Goal: Communication & Community: Answer question/provide support

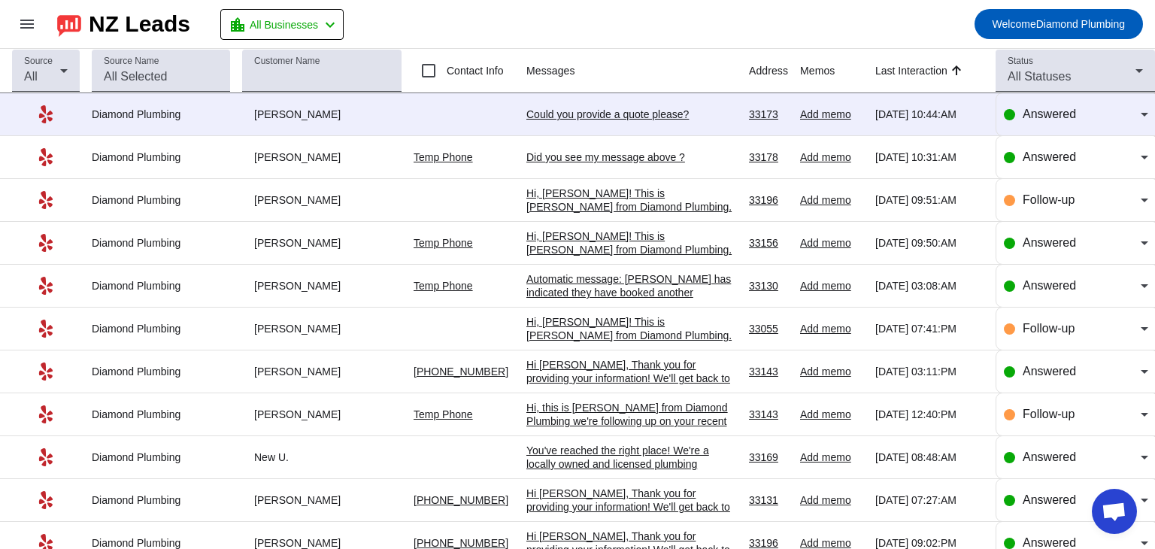
click at [593, 156] on div "Did you see my message above ?" at bounding box center [631, 157] width 211 height 14
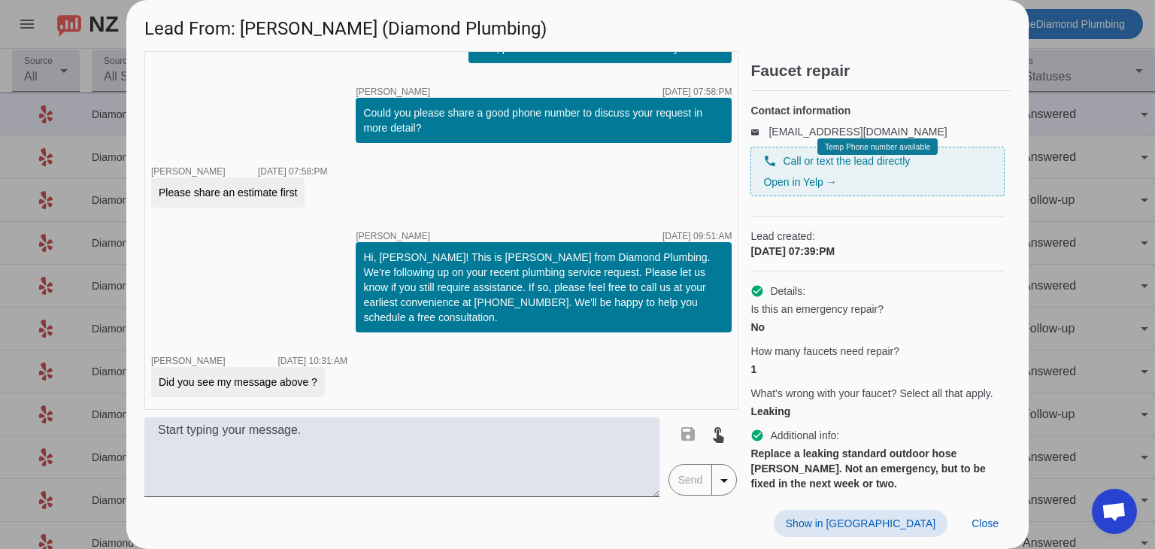
scroll to position [456, 0]
click at [520, 369] on div "timer close [PERSON_NAME] [DATE] 07:39:PM timer close [PERSON_NAME] [DATE] 07:3…" at bounding box center [441, 230] width 594 height 359
click at [983, 520] on span "Close" at bounding box center [984, 523] width 27 height 12
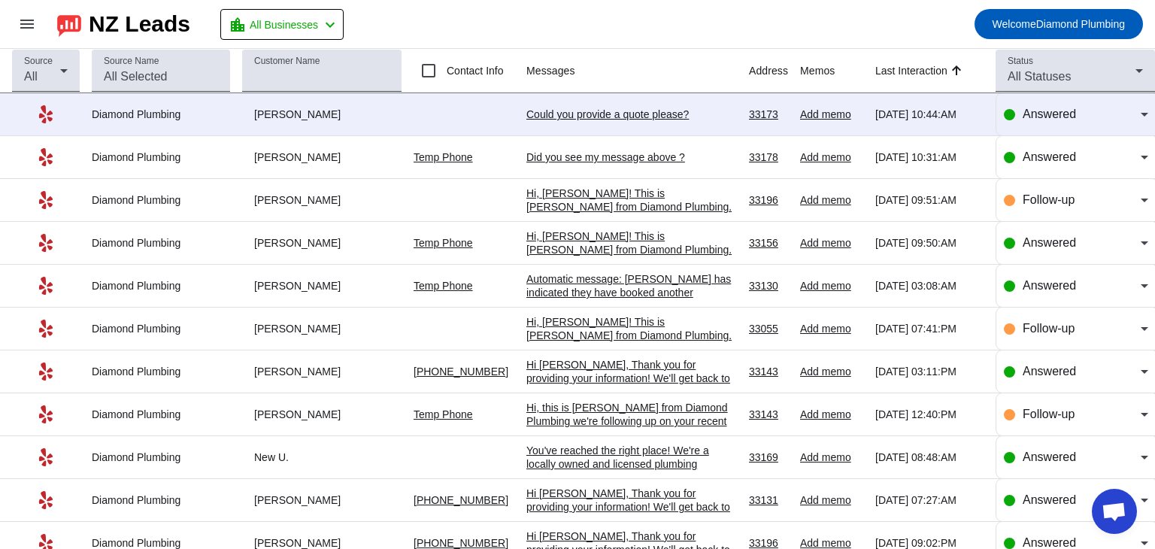
click at [691, 24] on mat-toolbar-row "menu NZ Leads location_city All Businesses chevron_left Welcome Diamond Plumbing" at bounding box center [577, 24] width 1155 height 48
click at [593, 112] on div "Could you provide a quote please?" at bounding box center [631, 115] width 211 height 14
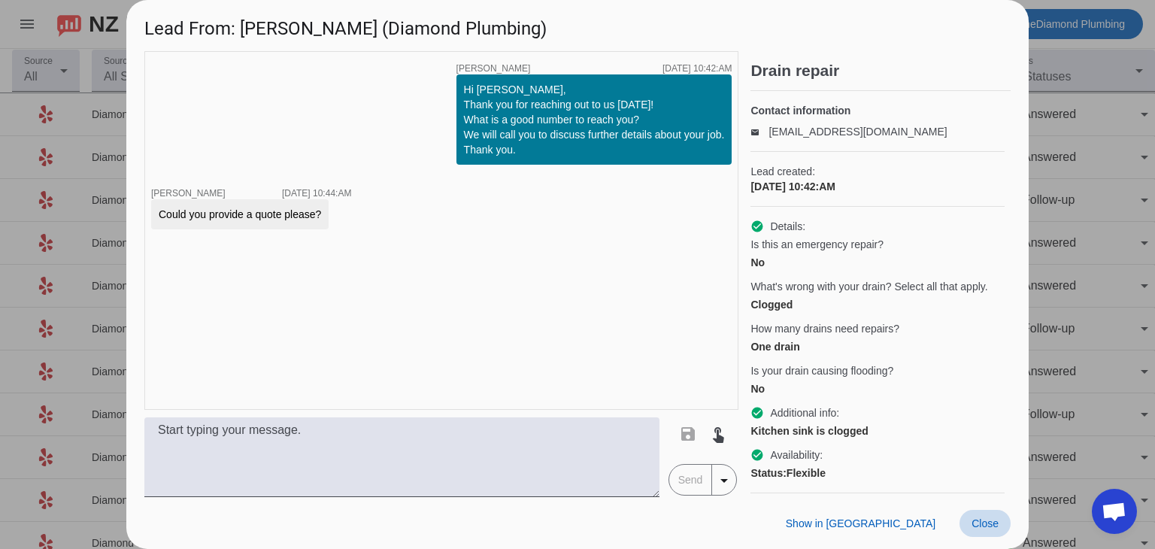
click at [993, 527] on span "Close" at bounding box center [984, 523] width 27 height 12
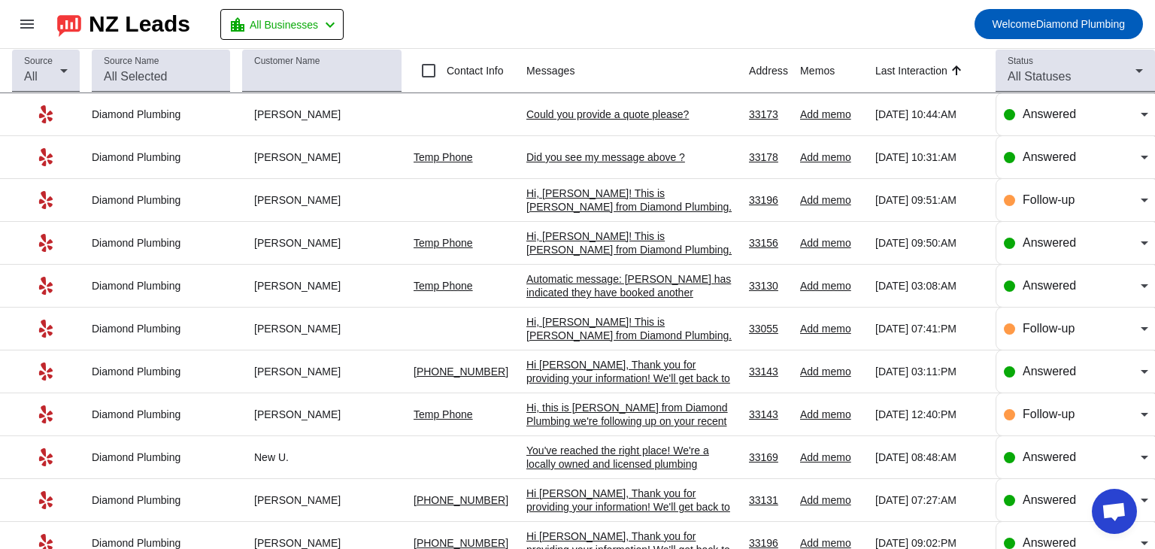
click at [583, 162] on div "Did you see my message above ?" at bounding box center [631, 157] width 211 height 14
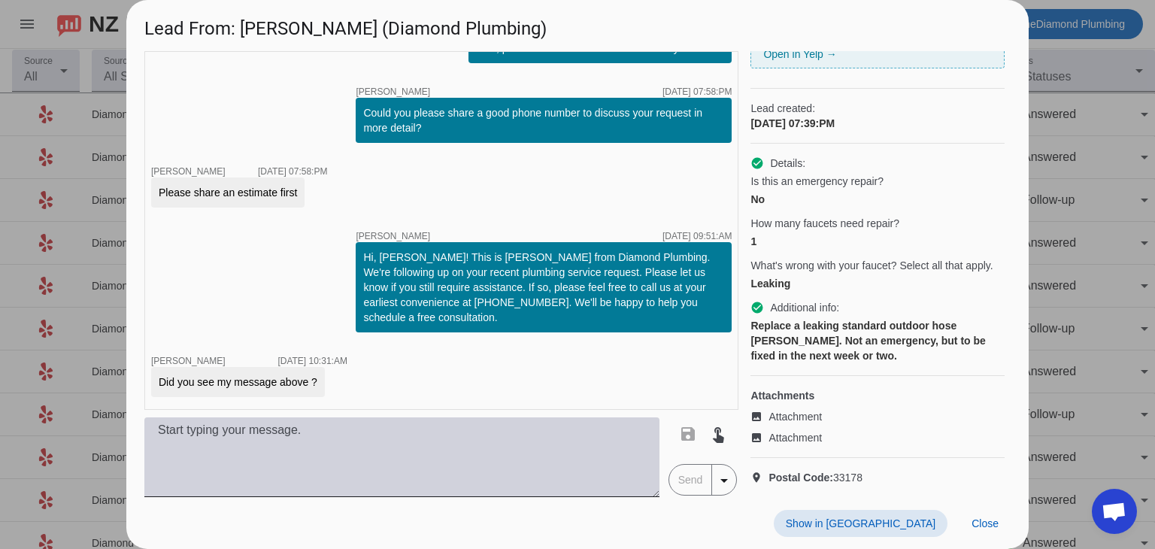
click at [318, 437] on textarea at bounding box center [401, 457] width 515 height 80
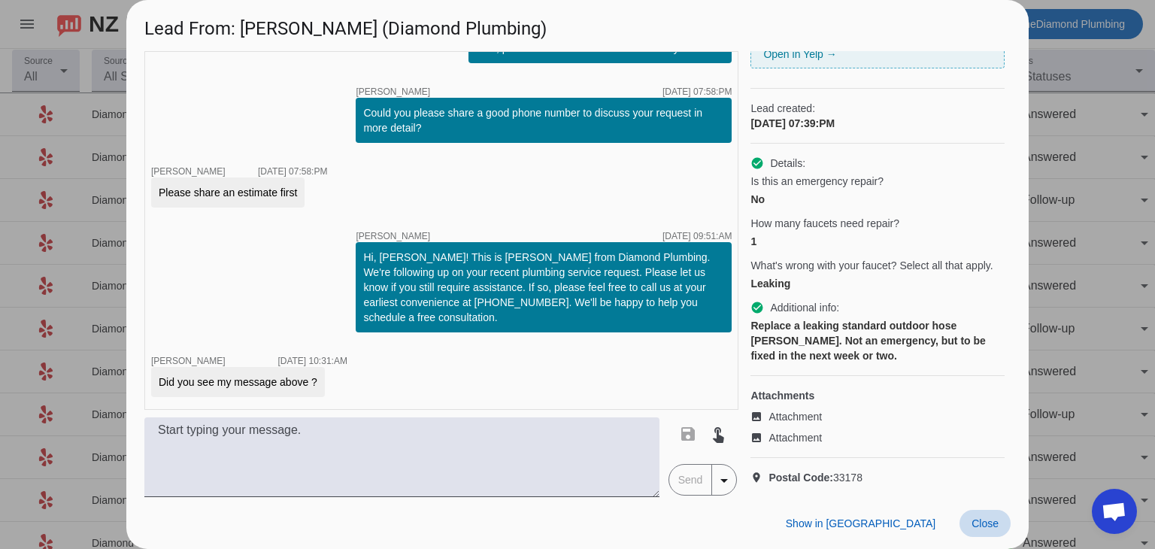
click at [996, 532] on span at bounding box center [984, 523] width 51 height 27
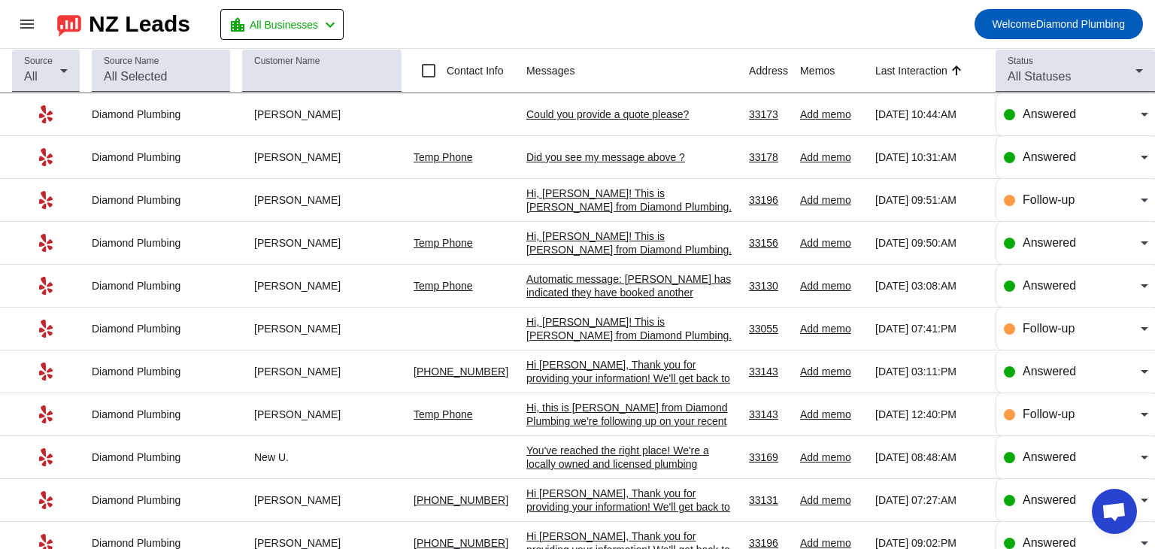
click at [570, 113] on div "Could you provide a quote please?" at bounding box center [631, 115] width 211 height 14
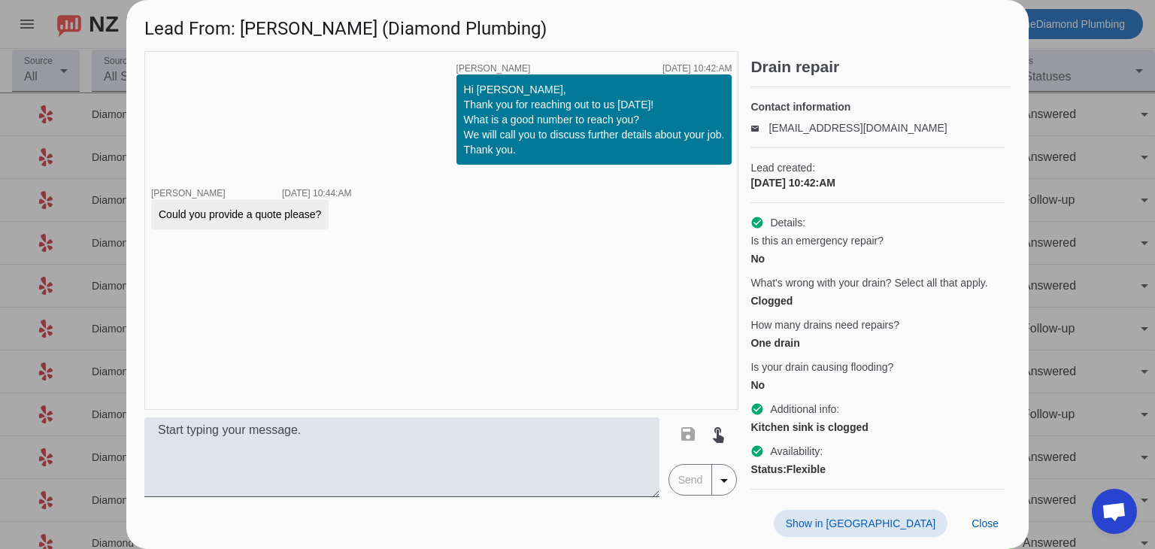
scroll to position [0, 0]
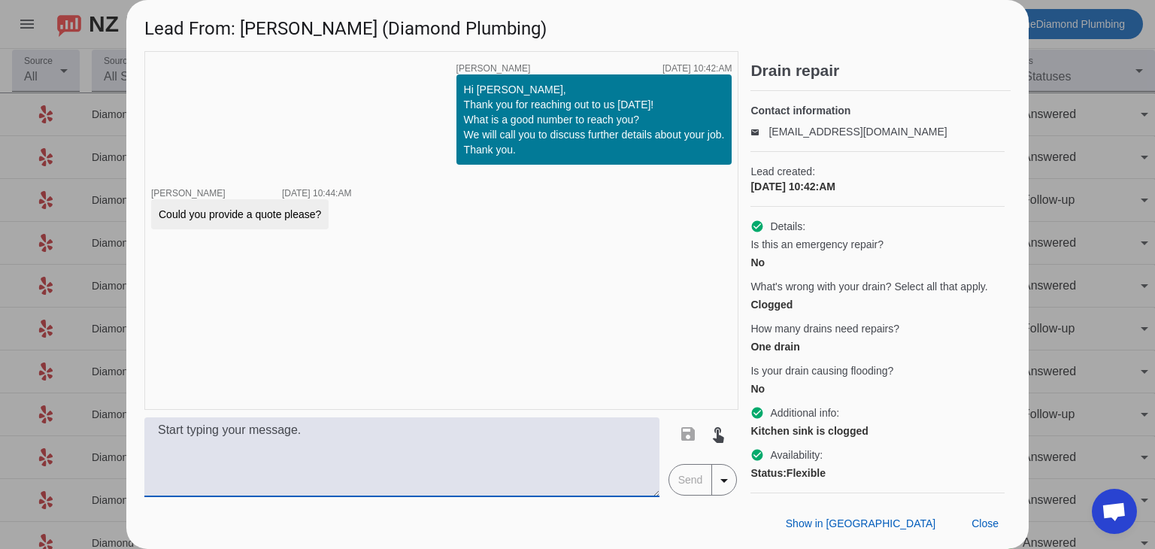
click at [334, 443] on textarea at bounding box center [401, 457] width 515 height 80
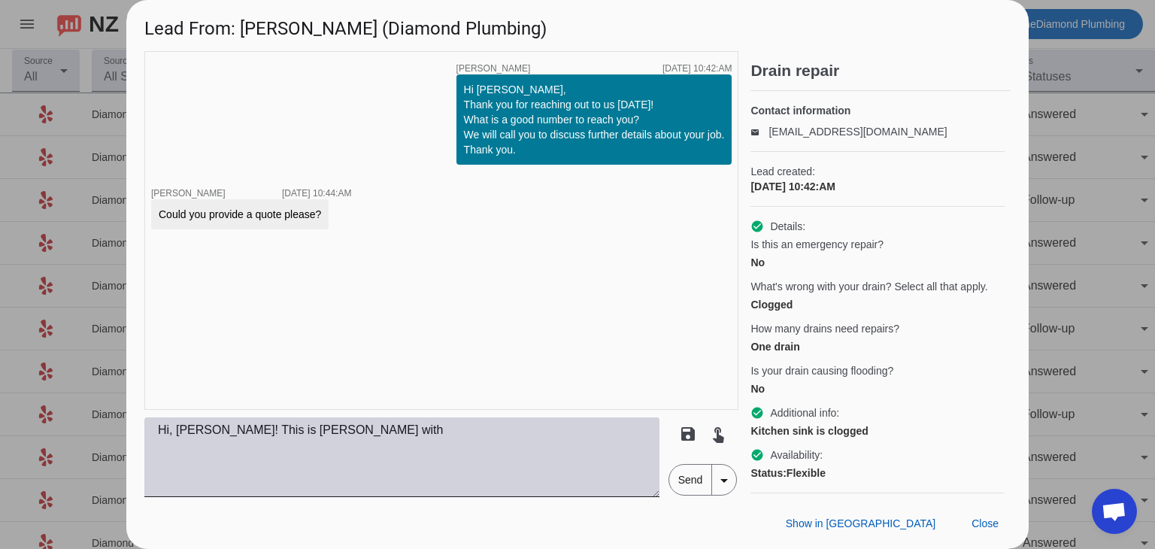
click at [195, 459] on textarea "Hi, [PERSON_NAME]! This is [PERSON_NAME] with" at bounding box center [401, 457] width 515 height 80
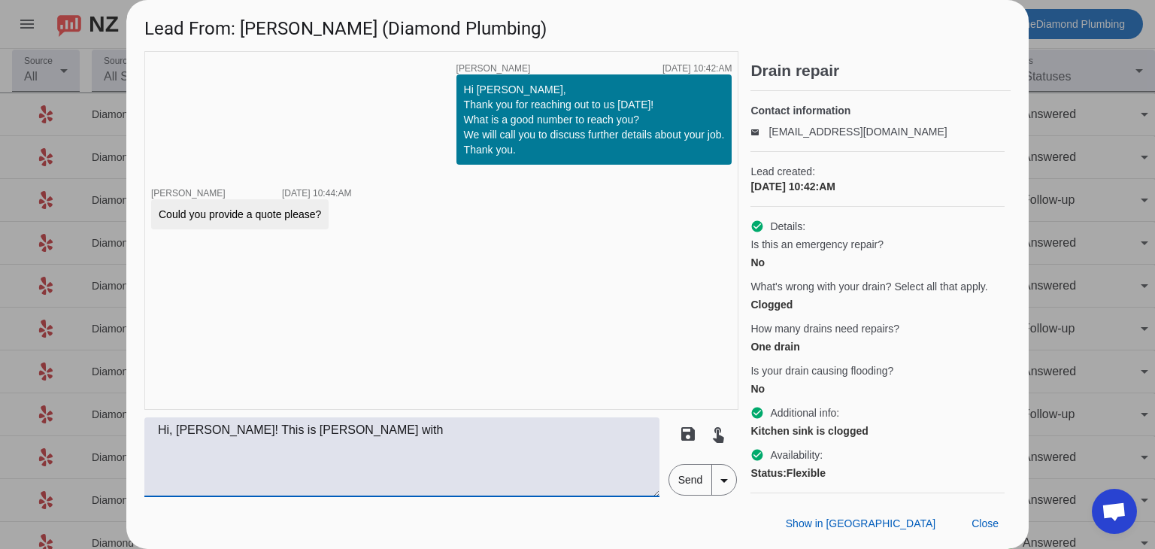
click at [357, 435] on textarea "Hi, [PERSON_NAME]! This is [PERSON_NAME] with" at bounding box center [401, 457] width 515 height 80
paste textarea "To provide you with an accurate estimate, we'll need to send one of our experie…"
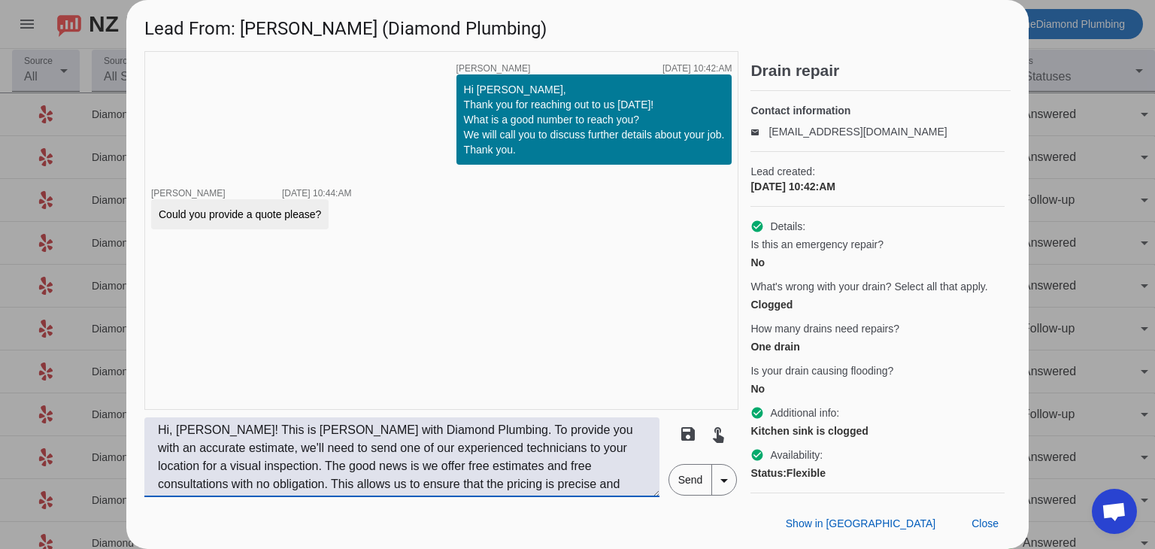
drag, startPoint x: 448, startPoint y: 450, endPoint x: 377, endPoint y: 453, distance: 71.5
click at [377, 453] on textarea "Hi, [PERSON_NAME]! This is [PERSON_NAME] with Diamond Plumbing. To provide you …" at bounding box center [401, 457] width 515 height 80
drag, startPoint x: 327, startPoint y: 468, endPoint x: 221, endPoint y: 476, distance: 106.3
click at [221, 476] on textarea "Hi, [PERSON_NAME]! This is [PERSON_NAME] with Diamond Plumbing. To provide you …" at bounding box center [401, 457] width 515 height 80
click at [259, 446] on textarea "Hi, [PERSON_NAME]! This is [PERSON_NAME] with Diamond Plumbing. To provide you …" at bounding box center [401, 457] width 515 height 80
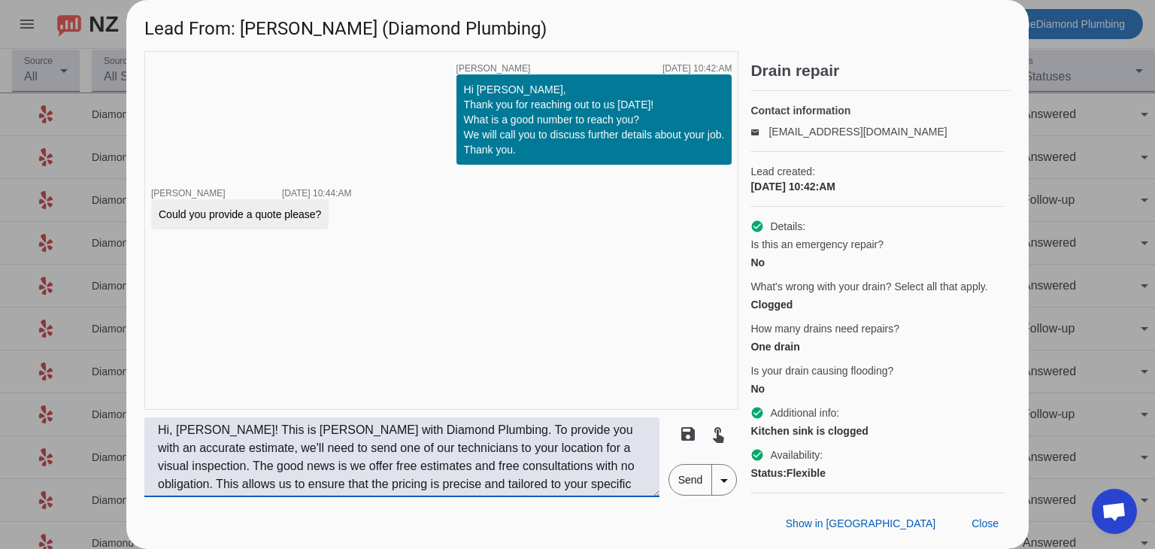
click at [326, 465] on textarea "Hi, [PERSON_NAME]! This is [PERSON_NAME] with Diamond Plumbing. To provide you …" at bounding box center [401, 457] width 515 height 80
type textarea "Hi, [PERSON_NAME]! This is [PERSON_NAME] with Diamond Plumbing. To provide you …"
click at [689, 481] on span "Send" at bounding box center [690, 480] width 43 height 30
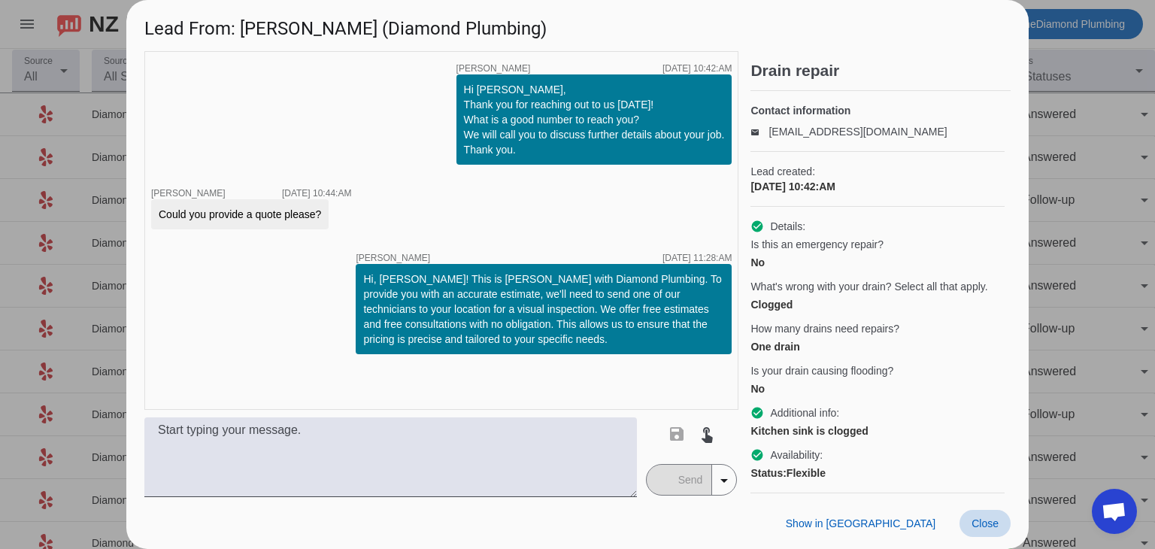
click at [976, 521] on span "Close" at bounding box center [984, 523] width 27 height 12
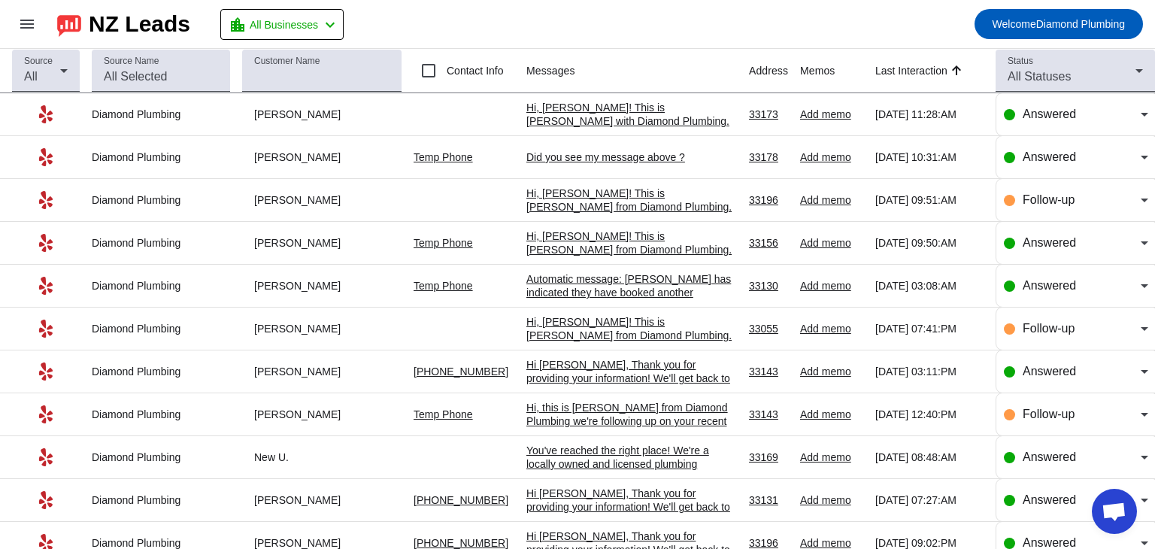
click at [611, 156] on div "Did you see my message above ?" at bounding box center [631, 157] width 211 height 14
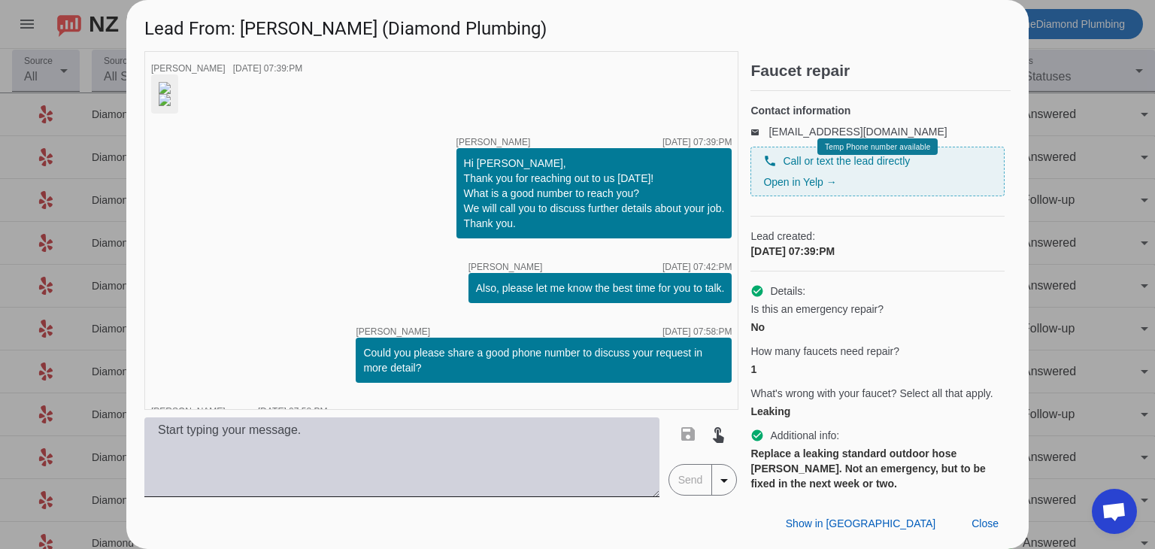
scroll to position [456, 0]
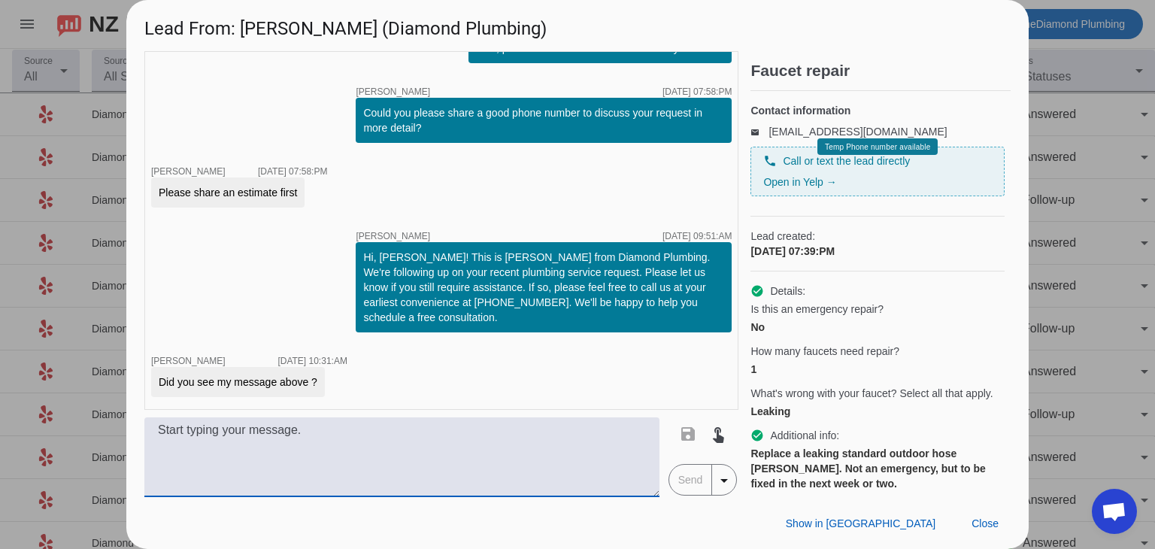
click at [391, 452] on textarea at bounding box center [401, 457] width 515 height 80
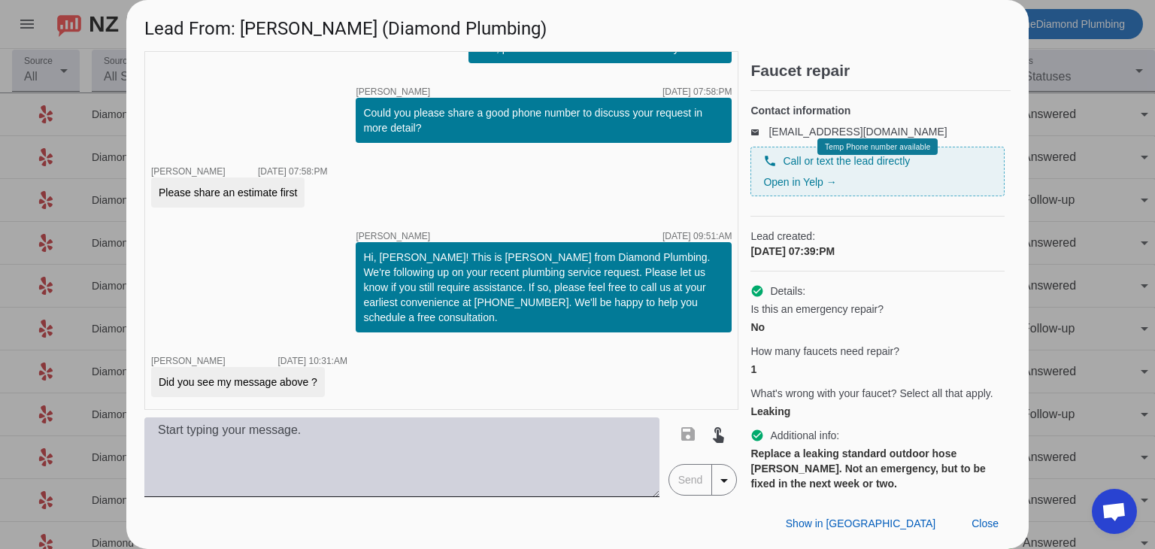
click at [383, 479] on textarea at bounding box center [401, 457] width 515 height 80
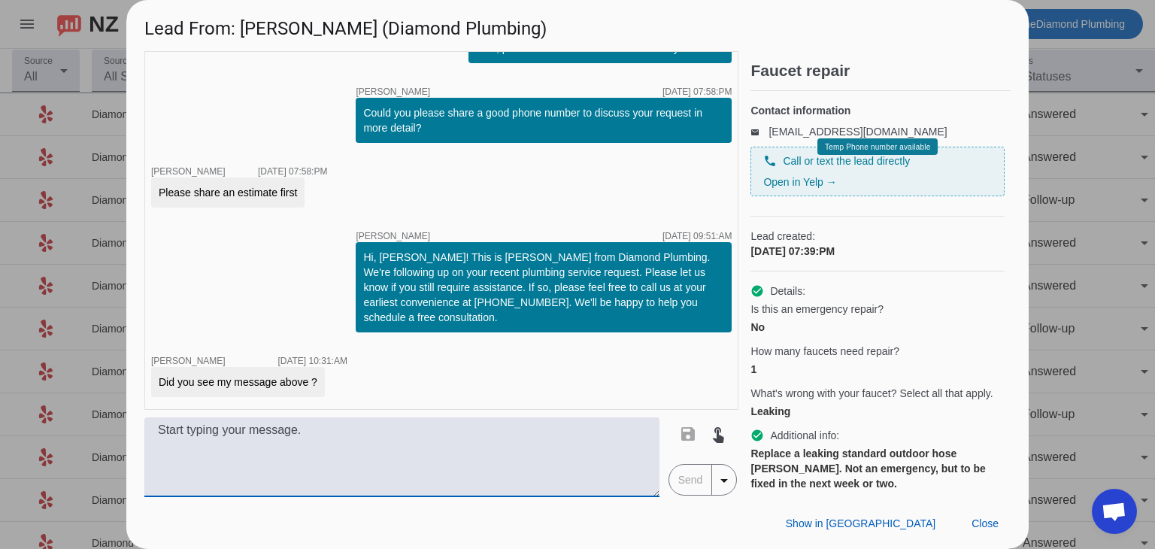
click at [305, 426] on textarea at bounding box center [401, 457] width 515 height 80
paste textarea "To provide you with an accurate estimate, we'll need to send one of our experie…"
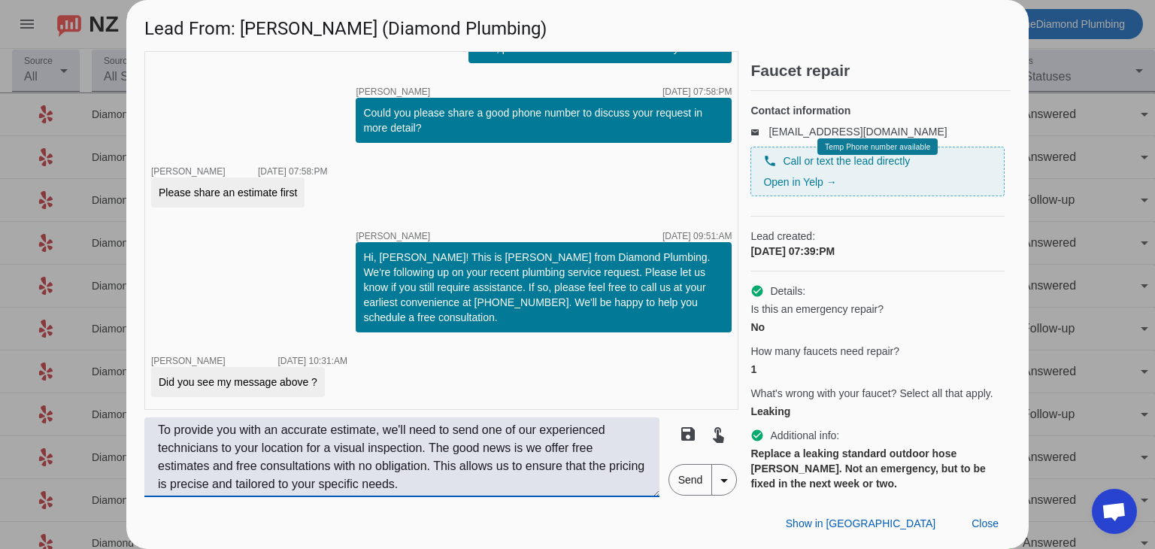
click at [310, 442] on textarea "To provide you with an accurate estimate, we'll need to send one of our experie…" at bounding box center [401, 457] width 515 height 80
click at [539, 451] on textarea "To provide you with an accurate estimate, we'll need to send one of our experie…" at bounding box center [401, 457] width 515 height 80
click at [546, 450] on textarea "To provide you with an accurate estimate, we'll need to send one of our experie…" at bounding box center [401, 457] width 515 height 80
click at [550, 454] on textarea "To provide you with an accurate estimate, we'll need to send one of our experie…" at bounding box center [401, 457] width 515 height 80
type textarea "To provide you with an accurate estimate, we'll need to send one of our experie…"
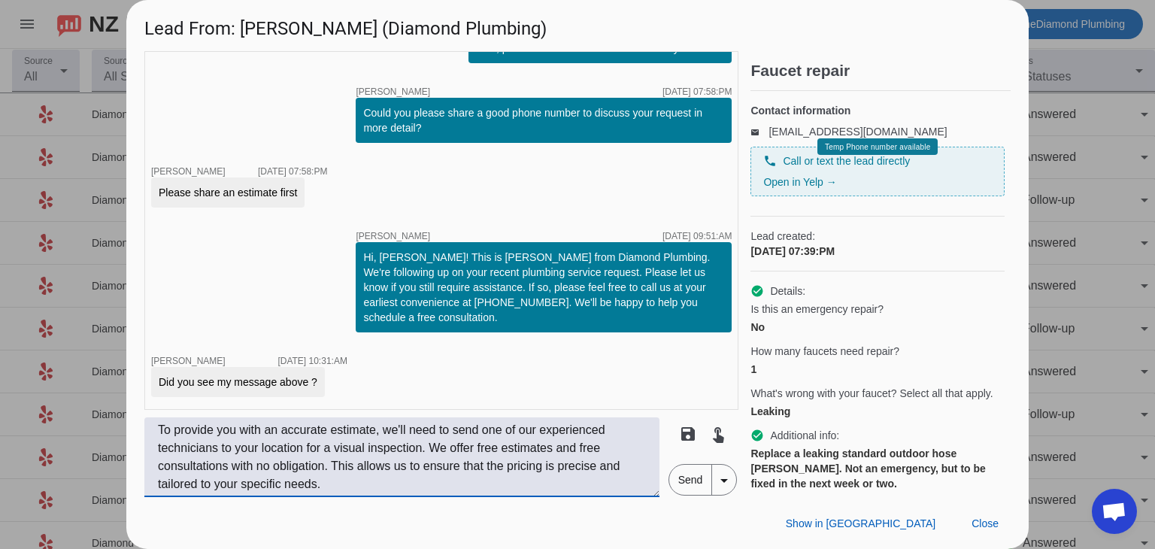
click at [356, 456] on textarea "To provide you with an accurate estimate, we'll need to send one of our experie…" at bounding box center [401, 457] width 515 height 80
click at [477, 464] on textarea "To provide you with an accurate estimate, we'll need to send one of our experie…" at bounding box center [401, 457] width 515 height 80
click at [380, 479] on textarea "To provide you with an accurate estimate, we'll need to send one of our experie…" at bounding box center [401, 457] width 515 height 80
click at [682, 481] on span "Send" at bounding box center [690, 480] width 43 height 30
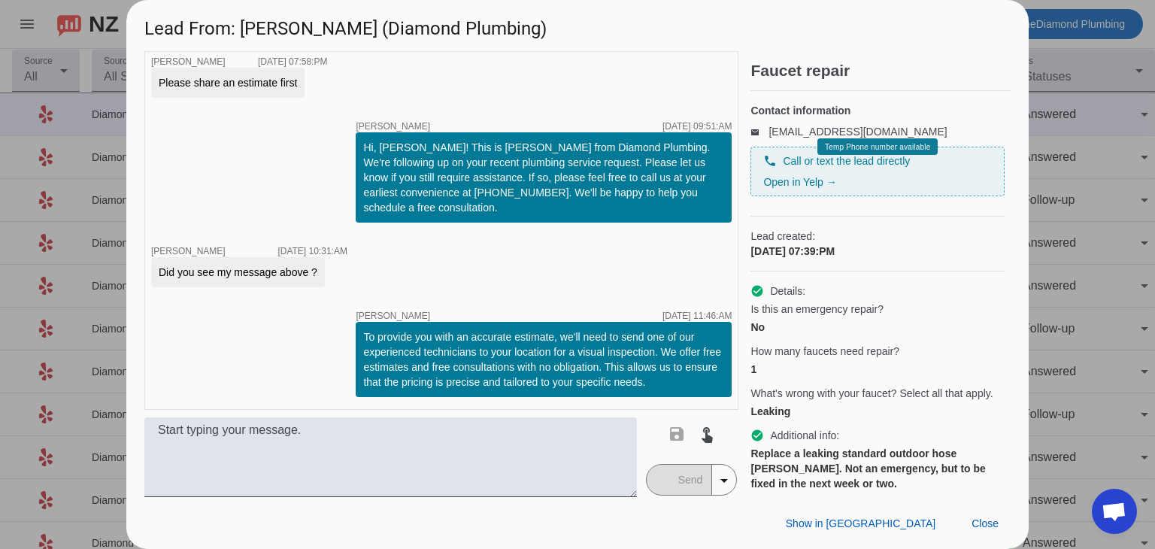
scroll to position [565, 0]
click at [996, 520] on span "Close" at bounding box center [984, 523] width 27 height 12
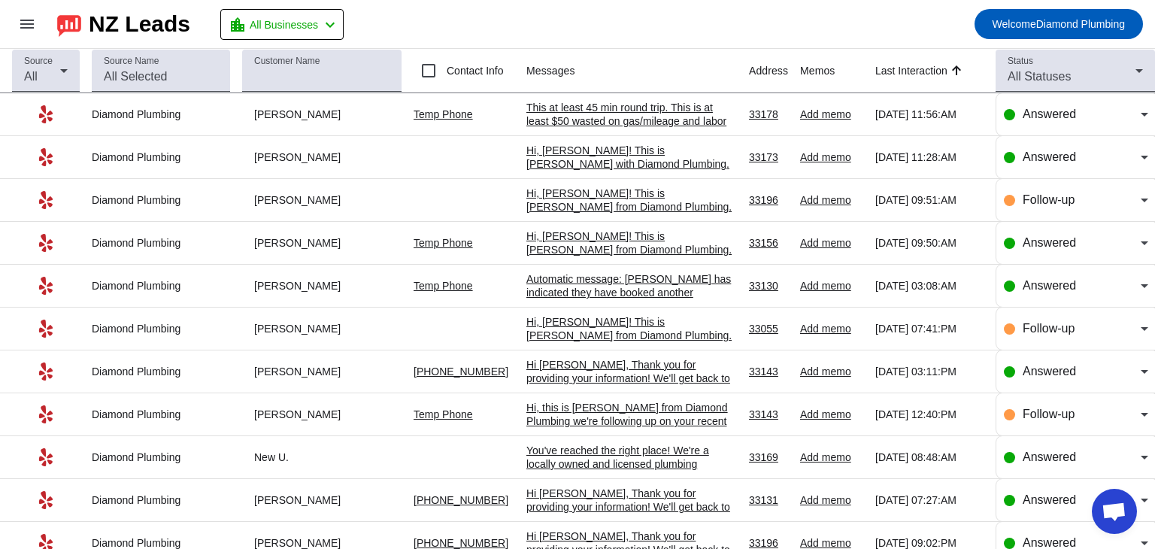
click at [588, 121] on div "This at least 45 min round trip. This is at least $50 wasted on gas/mileage and…" at bounding box center [631, 162] width 211 height 122
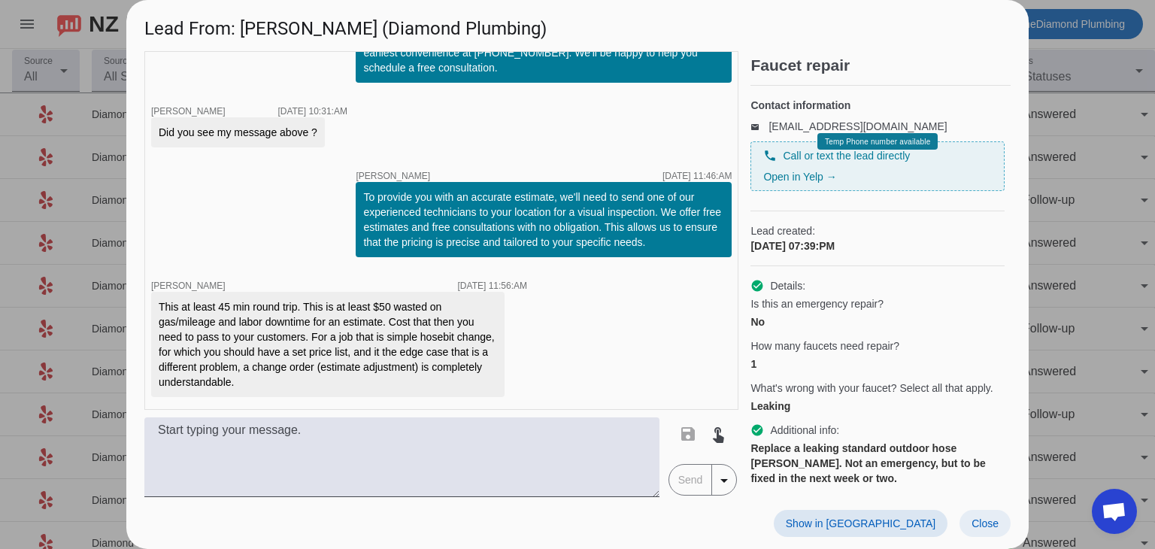
scroll to position [6, 0]
click at [993, 522] on span "Close" at bounding box center [984, 523] width 27 height 12
